Goal: Transaction & Acquisition: Book appointment/travel/reservation

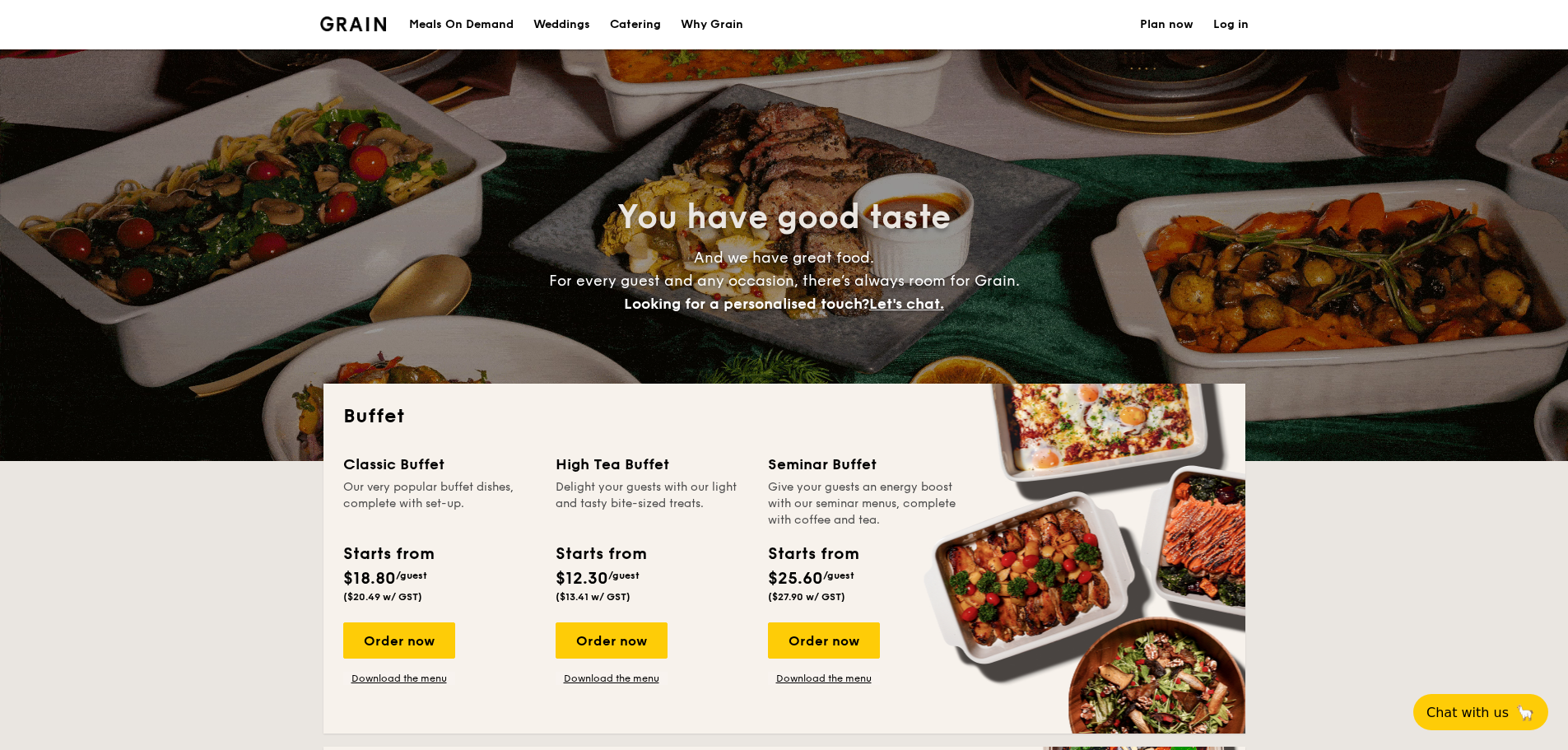
select select
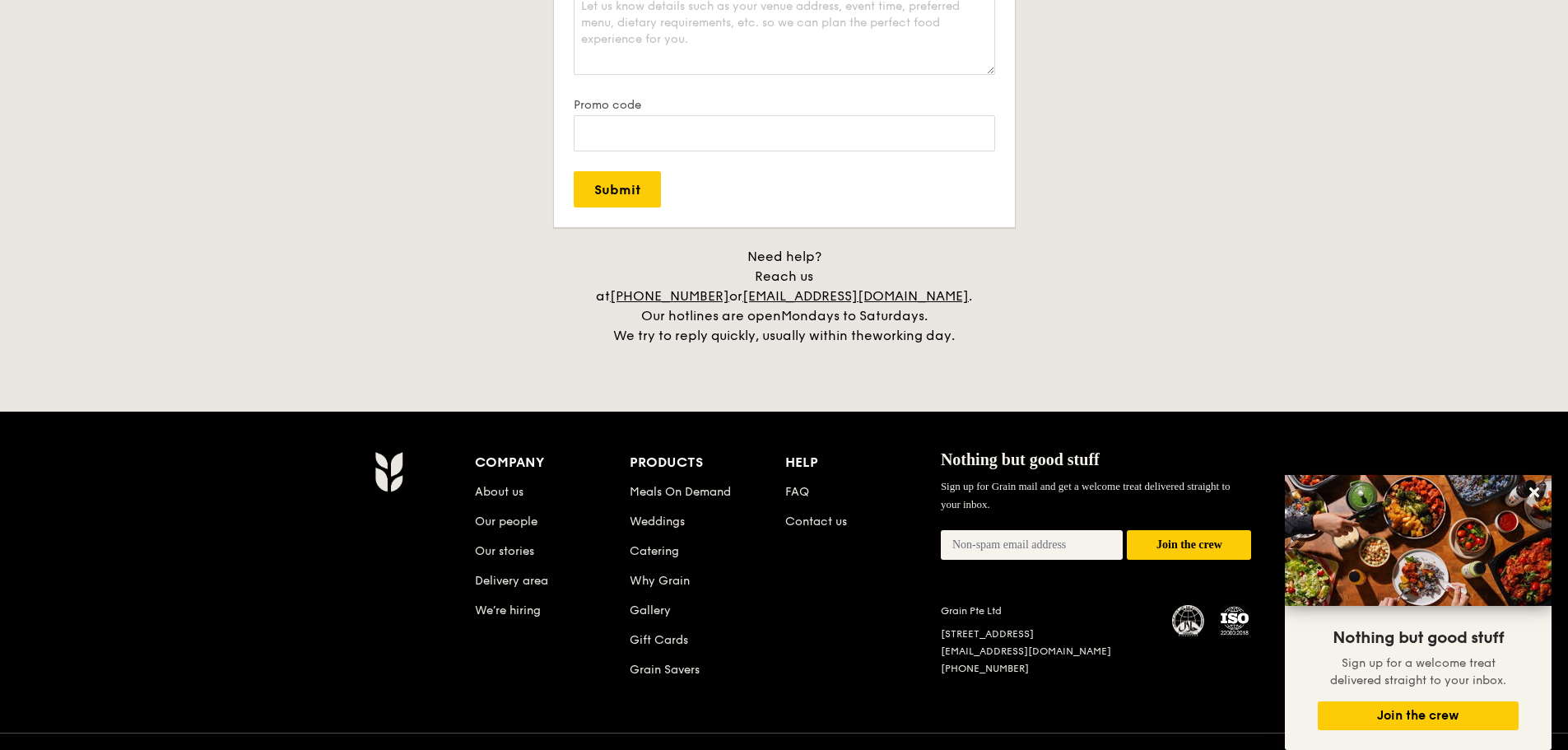
scroll to position [3263, 0]
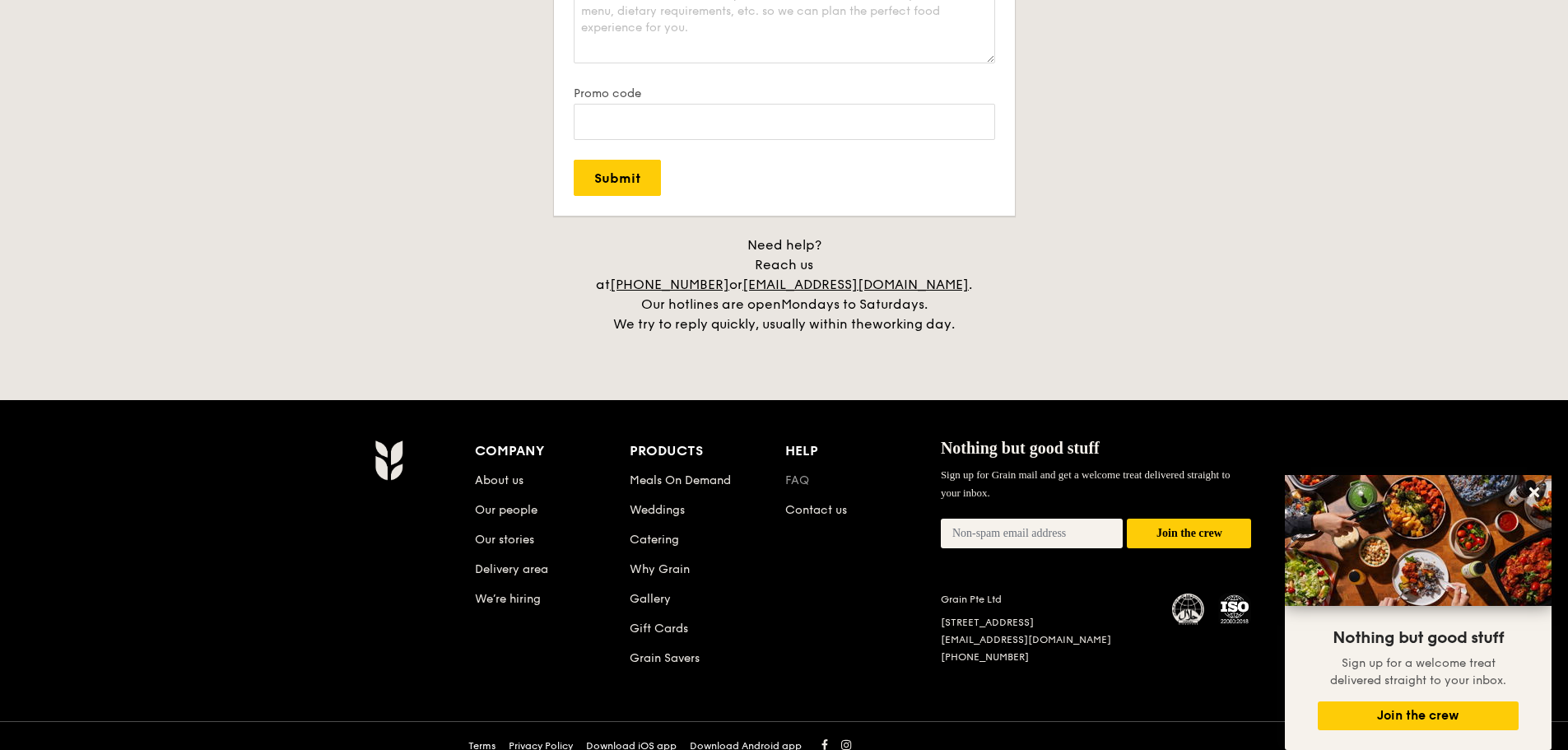
click at [803, 473] on link "FAQ" at bounding box center [797, 480] width 24 height 14
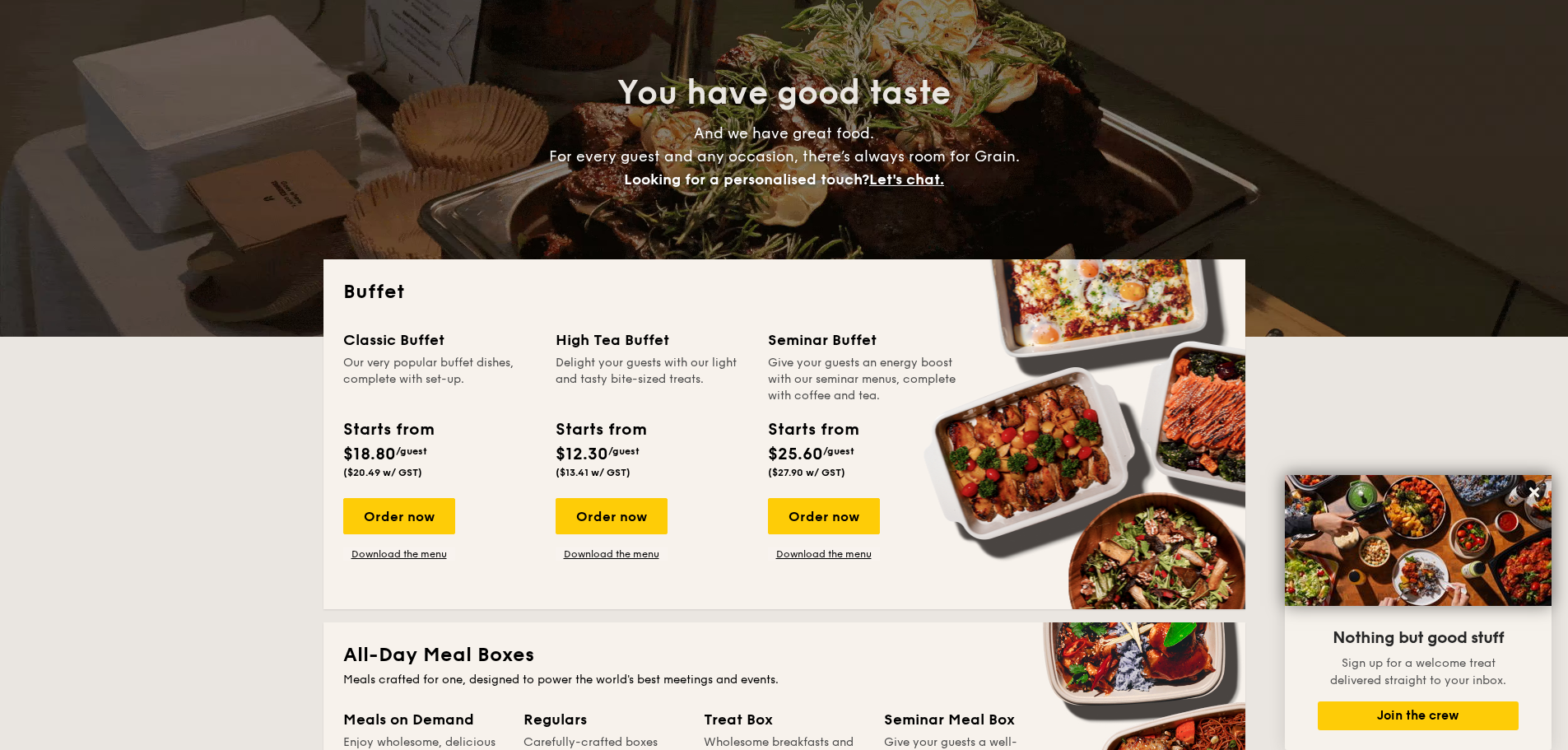
scroll to position [0, 0]
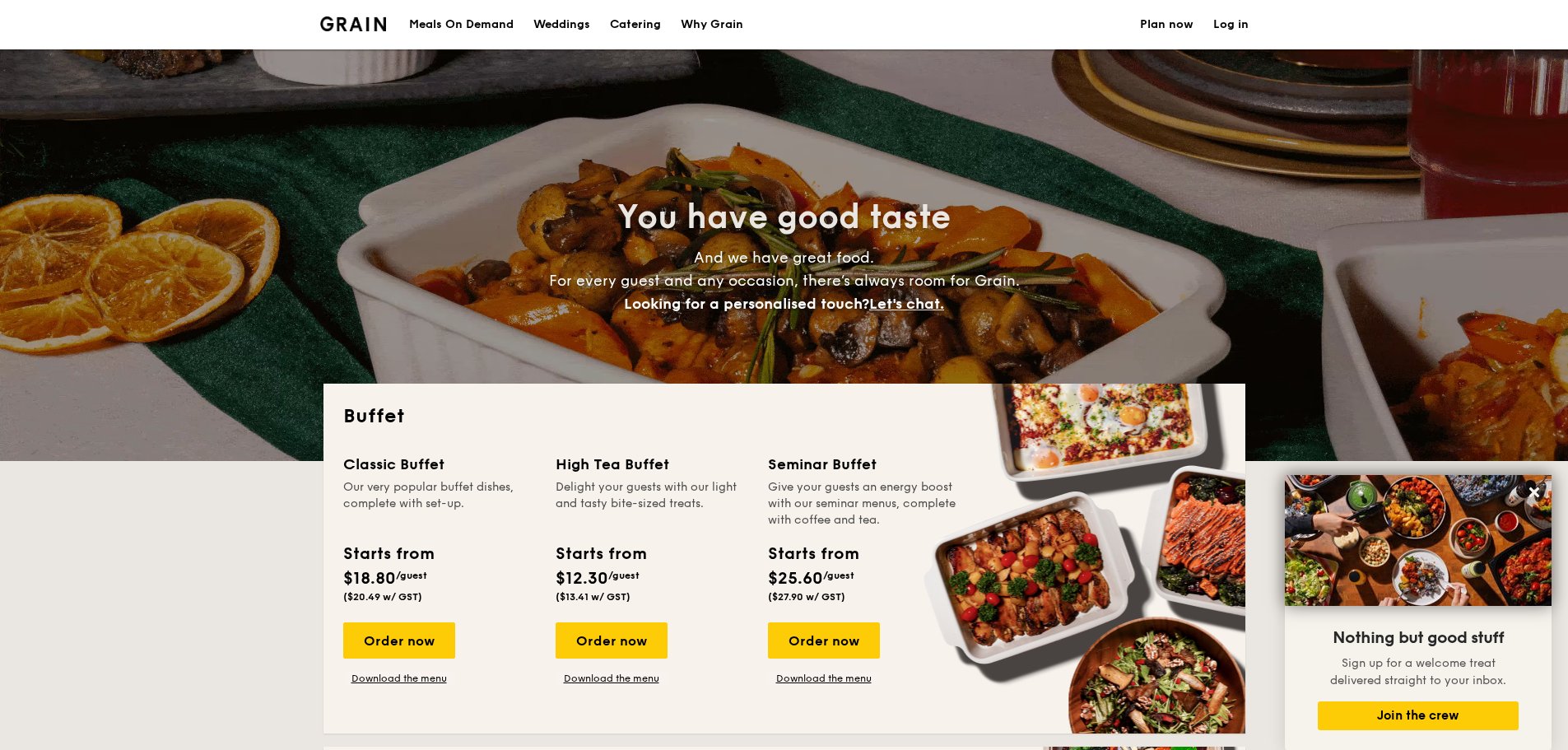
click at [645, 28] on h1 "Catering" at bounding box center [635, 24] width 51 height 49
click at [427, 629] on div "Order now" at bounding box center [399, 641] width 112 height 36
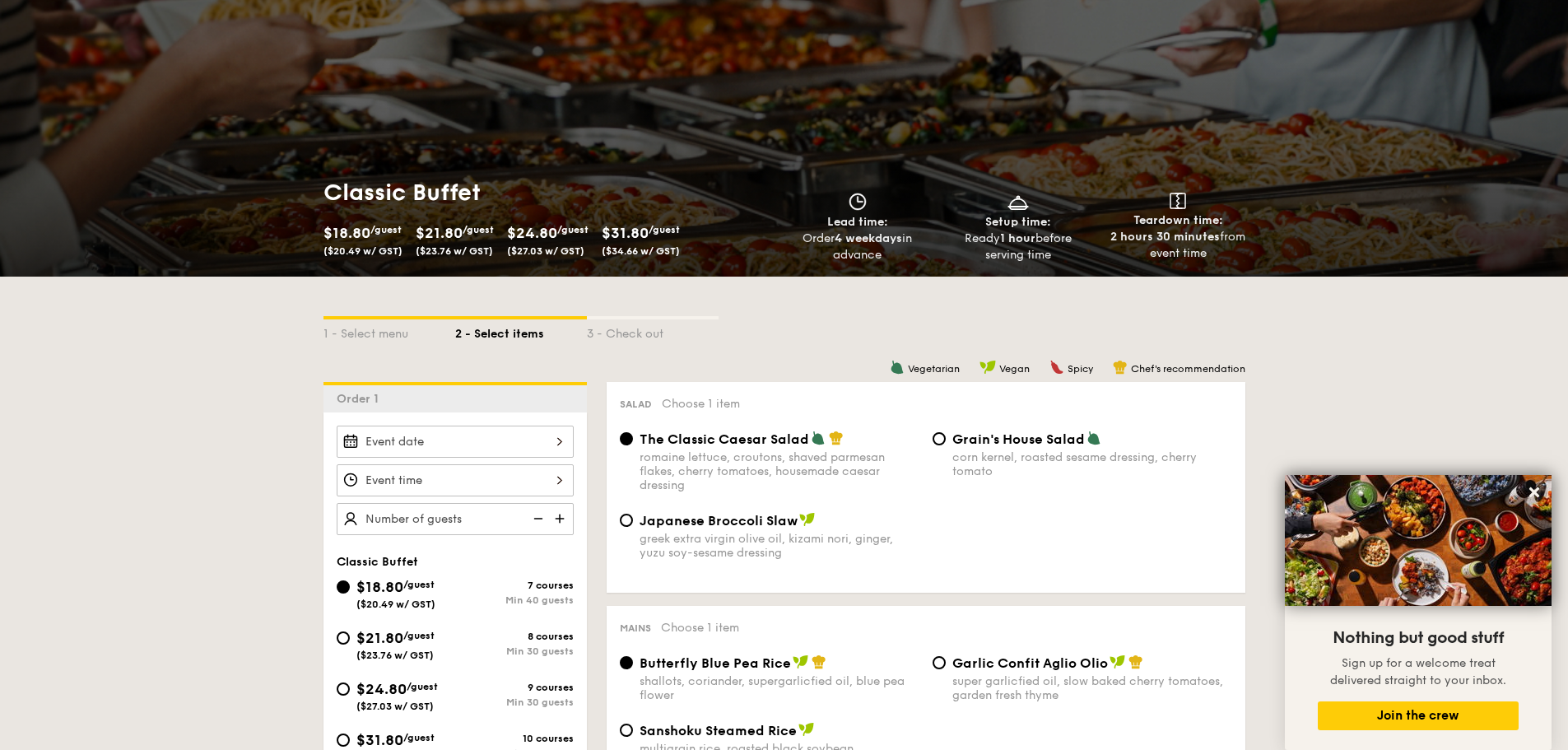
scroll to position [164, 0]
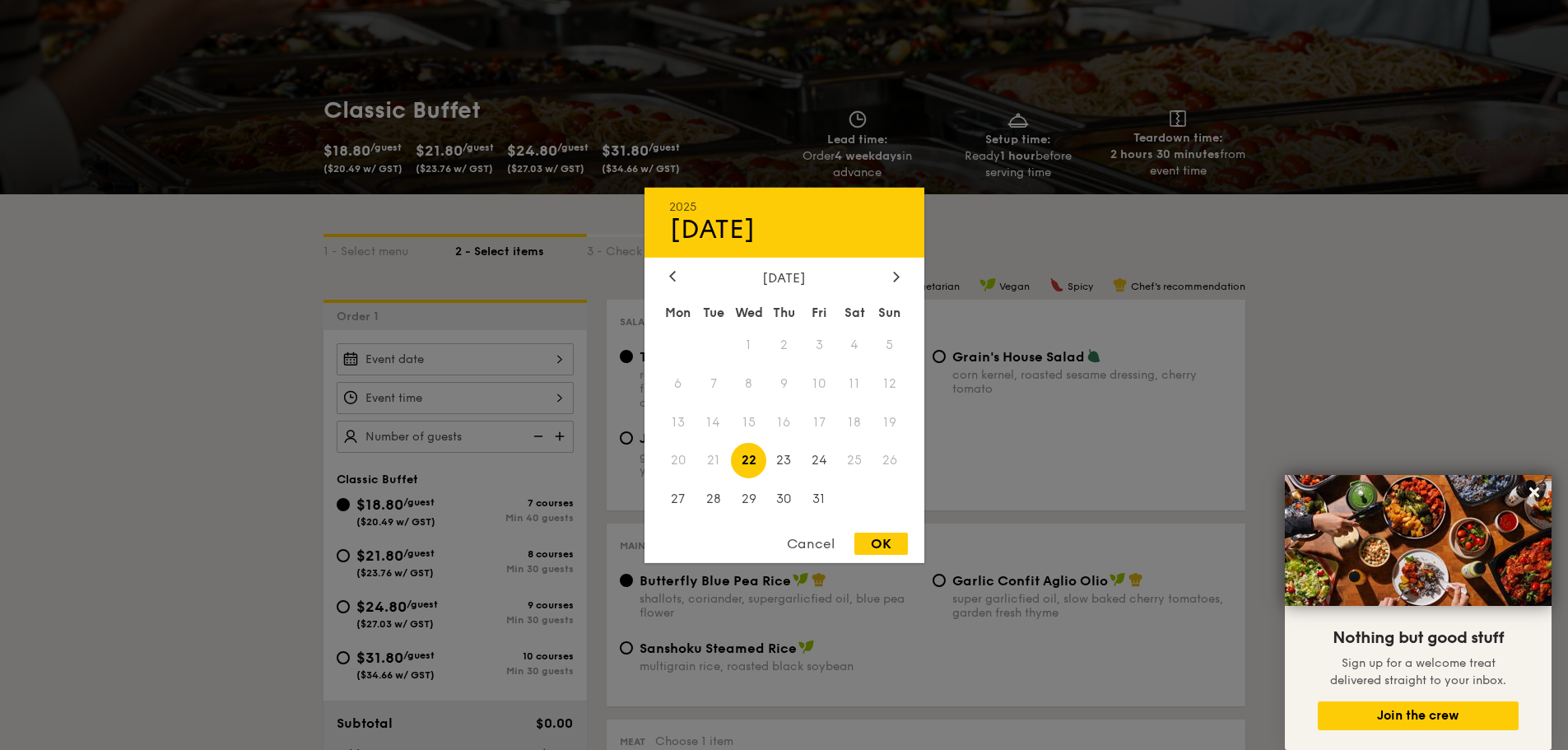
click at [510, 360] on div "2025 Oct [DATE] Tue Wed Thu Fri Sat Sun 1 2 3 4 5 6 7 8 9 10 11 12 13 14 15 16 …" at bounding box center [455, 359] width 237 height 32
click at [815, 547] on div "Cancel" at bounding box center [811, 544] width 81 height 22
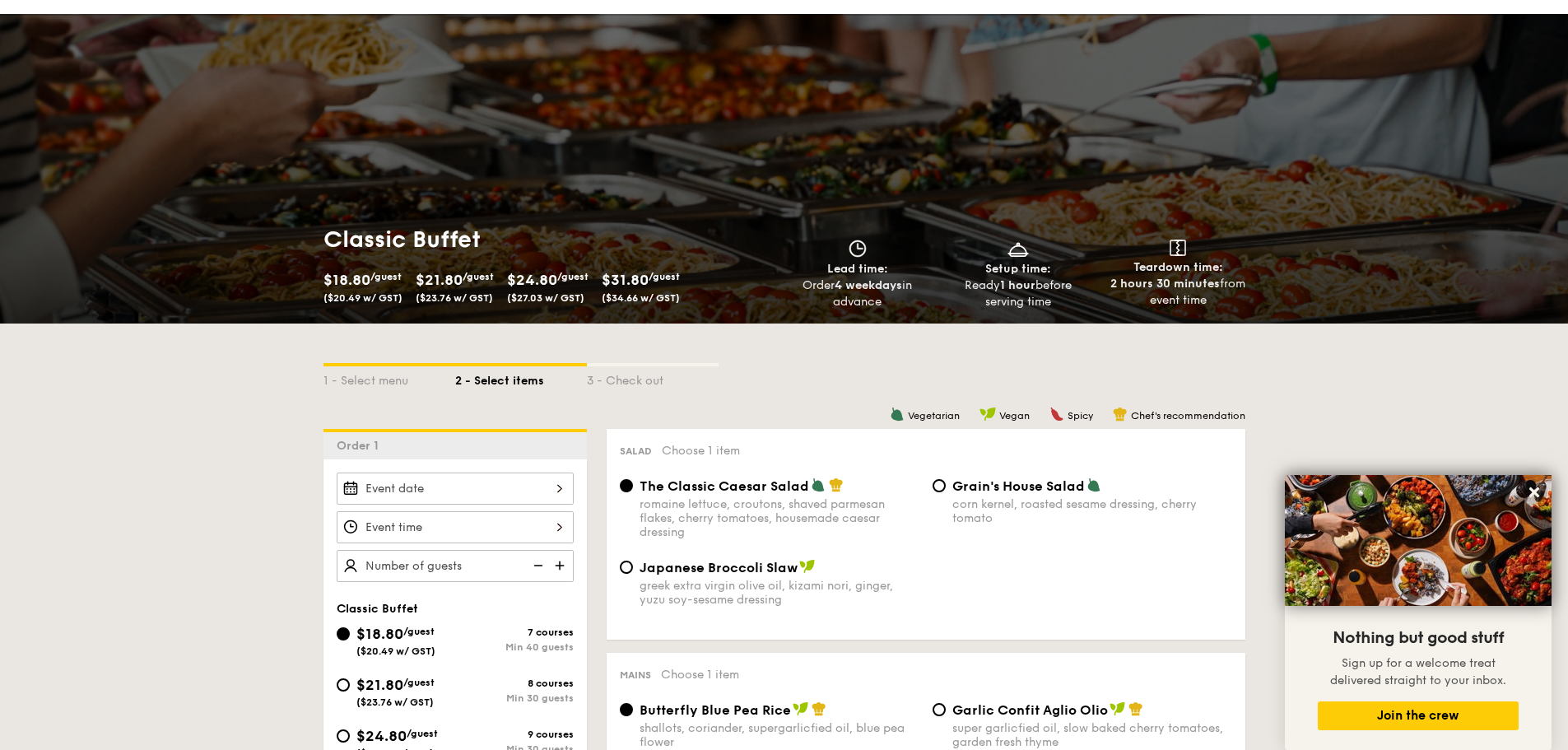
scroll to position [0, 0]
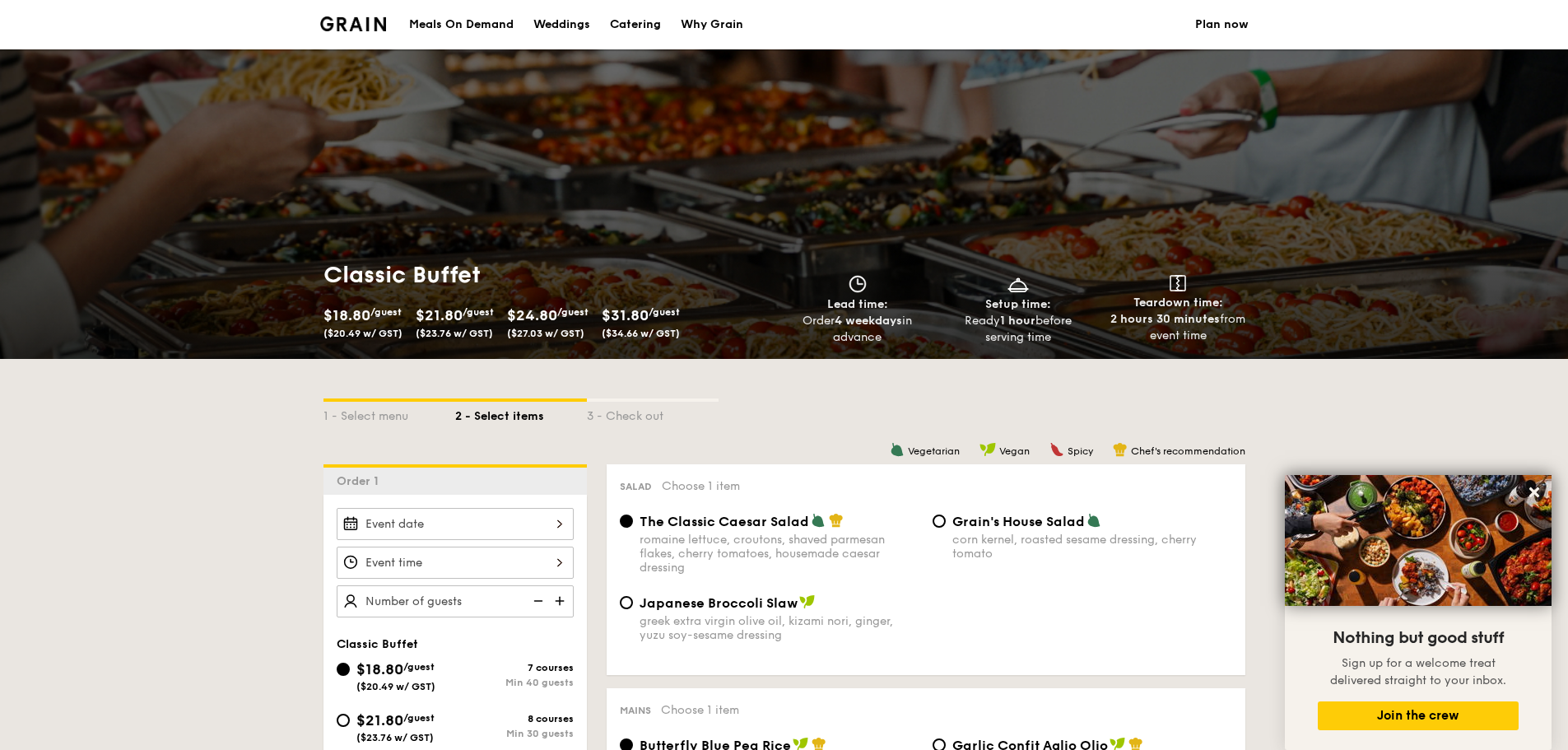
drag, startPoint x: 833, startPoint y: 321, endPoint x: 893, endPoint y: 341, distance: 63.2
click at [893, 341] on div "Order 4 weekdays in advance" at bounding box center [858, 329] width 147 height 33
select select
